Goal: Use online tool/utility

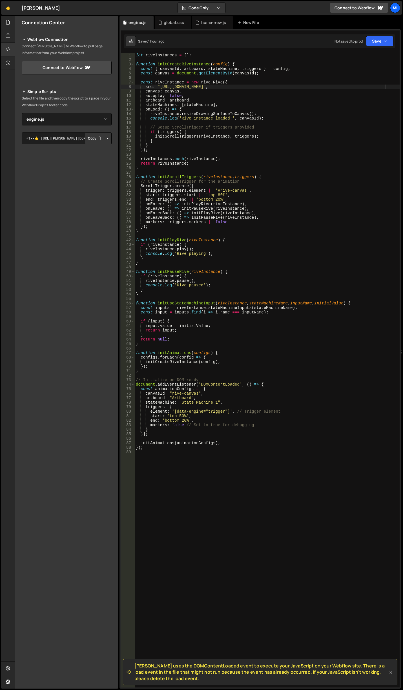
select select "46974"
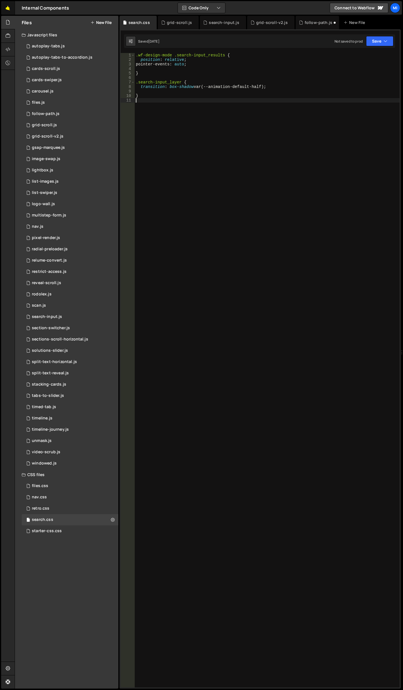
click at [6, 6] on link "🤙" at bounding box center [8, 8] width 14 height 14
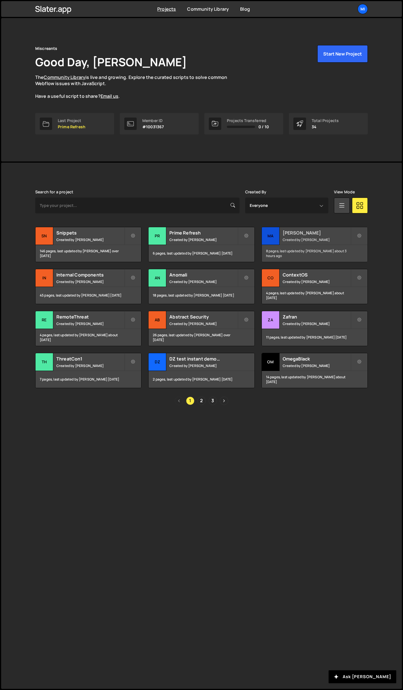
click at [299, 231] on h2 "[PERSON_NAME]" at bounding box center [317, 233] width 68 height 6
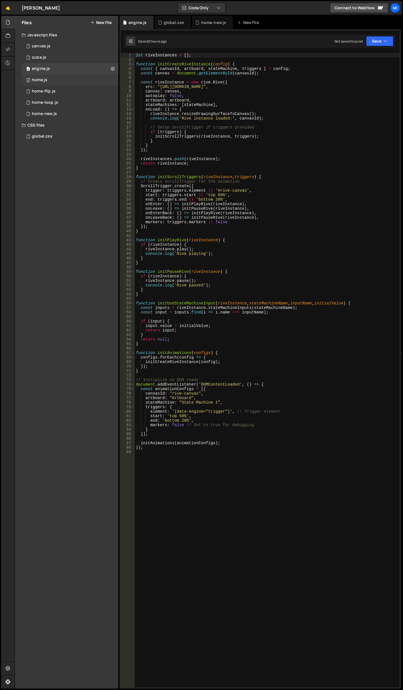
click at [62, 83] on div "0 home.js 0" at bounding box center [70, 79] width 97 height 11
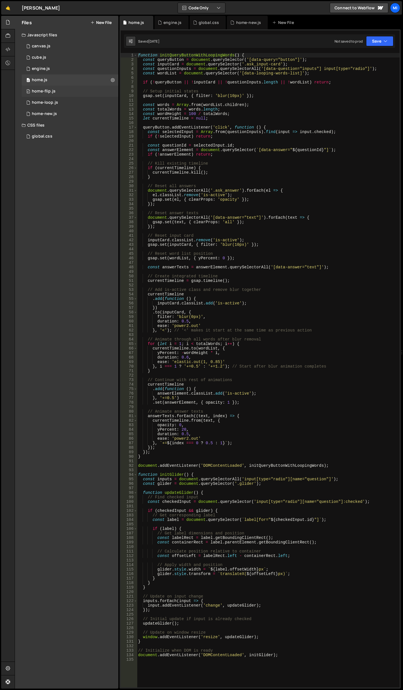
click at [64, 88] on div "0 home-flip.js 0" at bounding box center [70, 91] width 97 height 11
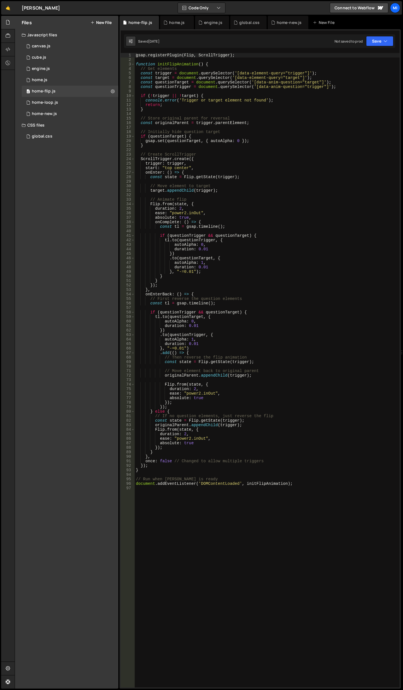
click at [216, 182] on div "gsap . registerPlugin ( Flip , ScrollTrigger ) ; function initFlipAnimation ( )…" at bounding box center [267, 375] width 265 height 644
click at [180, 208] on div "gsap . registerPlugin ( Flip , ScrollTrigger ) ; function initFlipAnimation ( )…" at bounding box center [267, 375] width 265 height 644
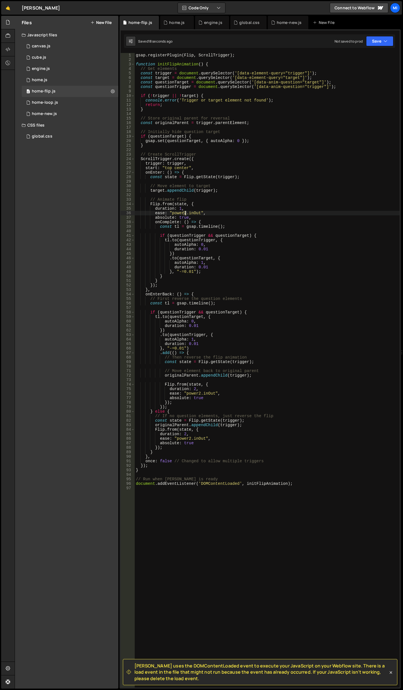
click at [185, 213] on div "gsap . registerPlugin ( Flip , ScrollTrigger ) ; function initFlipAnimation ( )…" at bounding box center [267, 375] width 265 height 644
click at [203, 210] on div "gsap . registerPlugin ( Flip , ScrollTrigger ) ; function initFlipAnimation ( )…" at bounding box center [267, 375] width 265 height 644
click at [184, 212] on div "gsap . registerPlugin ( Flip , ScrollTrigger ) ; function initFlipAnimation ( )…" at bounding box center [267, 375] width 265 height 644
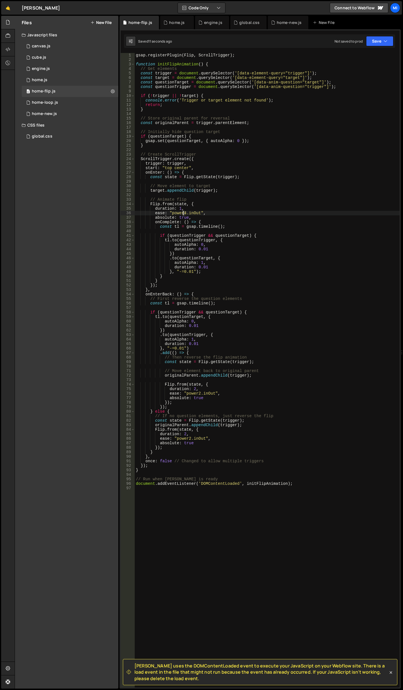
scroll to position [0, 3]
type textarea "ease: "power2.inOut","
